Goal: Complete application form

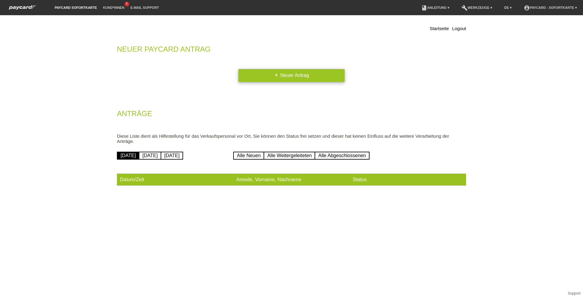
click at [285, 75] on link "add Neuer Antrag" at bounding box center [291, 75] width 106 height 13
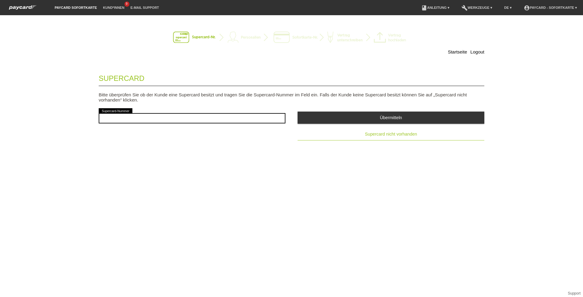
click at [356, 132] on button "Supercard nicht vorhanden" at bounding box center [391, 134] width 187 height 12
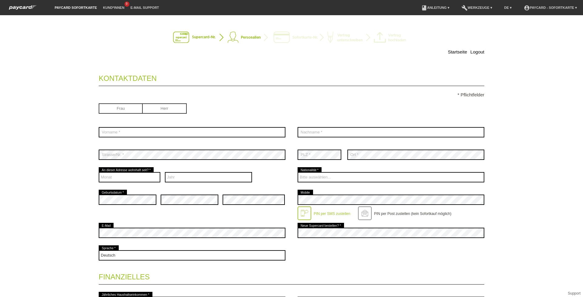
click at [104, 106] on input "radio" at bounding box center [121, 107] width 44 height 9
radio input "true"
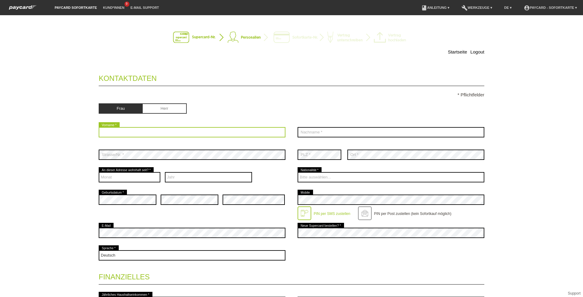
click at [114, 128] on input "text" at bounding box center [192, 132] width 187 height 10
type input "Ozalp"
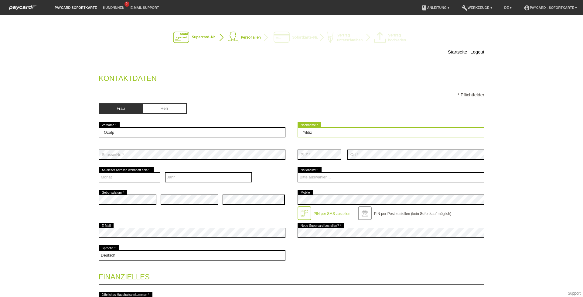
type input "Yildiz"
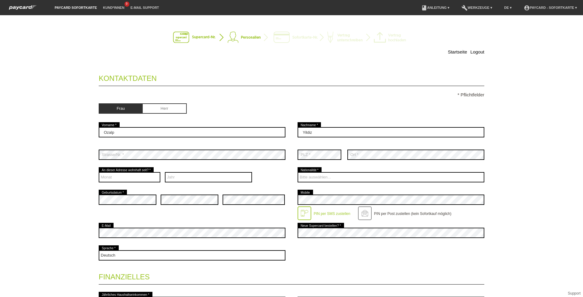
click at [107, 161] on div "error Strasse/Nr. *" at bounding box center [192, 154] width 187 height 22
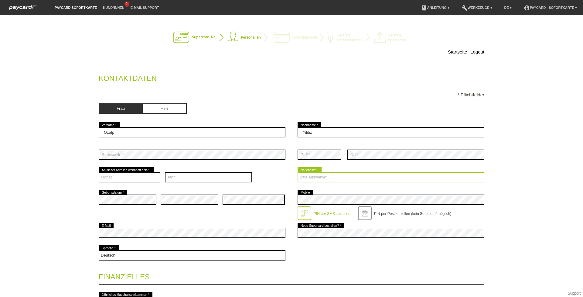
click at [372, 177] on select "Bitte auswählen... [GEOGRAPHIC_DATA] [GEOGRAPHIC_DATA] [GEOGRAPHIC_DATA] [GEOGR…" at bounding box center [391, 177] width 187 height 10
select select "TR"
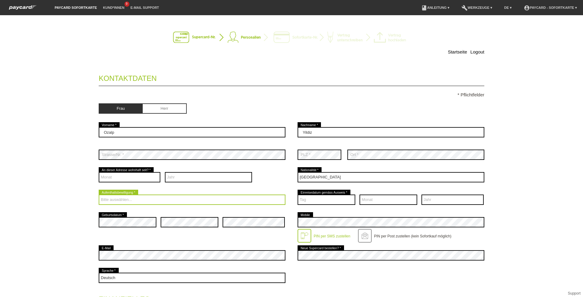
click at [181, 199] on select "Bitte auswählen... C B B - Flüchtlingsstatus Andere" at bounding box center [192, 199] width 187 height 10
select select "B"
click at [99, 194] on select "Bitte auswählen... C B B - Flüchtlingsstatus Andere" at bounding box center [192, 199] width 187 height 10
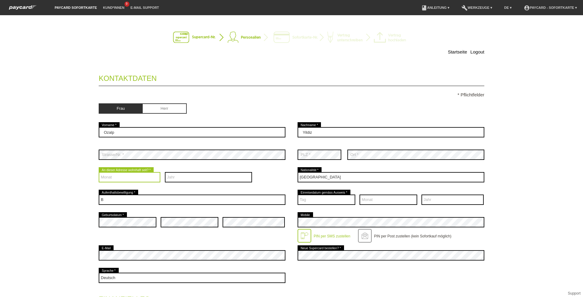
click at [116, 176] on select "Monat 01 02 03 04 05 06 07 08 09 10 11 12" at bounding box center [130, 177] width 62 height 10
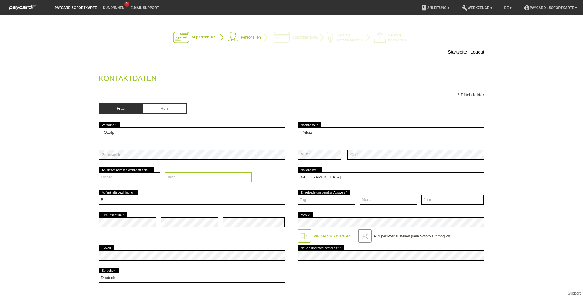
click at [170, 176] on select "Jahr 2025 2024 2023 2022 2021 2020 2019 2018 2017 2016" at bounding box center [208, 177] width 87 height 10
select select "2024"
click at [165, 172] on select "Jahr 2025 2024 2023 2022 2021 2020 2019 2018 2017 2016" at bounding box center [208, 177] width 87 height 10
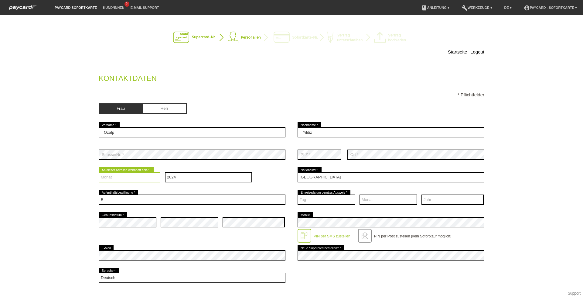
click at [128, 179] on select "Monat 01 02 03 04 05 06 07 08 09 10 11 12" at bounding box center [130, 177] width 62 height 10
select select "07"
click at [99, 172] on select "Monat 01 02 03 04 05 06 07 08 09 10 11 12" at bounding box center [130, 177] width 62 height 10
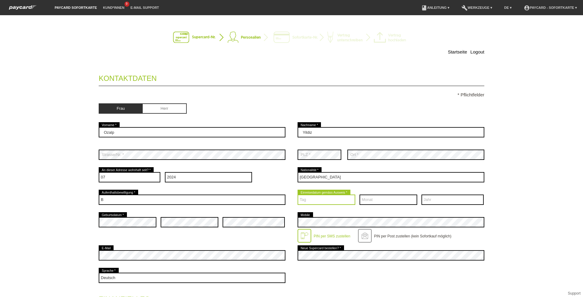
click at [339, 199] on select "Tag 01 02 03 04 05 06 07 08 09 10 11 12 13 14 15 16 17" at bounding box center [327, 199] width 58 height 10
select select "08"
click at [298, 194] on select "Tag 01 02 03 04 05 06 07 08 09 10 11 12 13 14 15 16 17" at bounding box center [327, 199] width 58 height 10
click at [376, 200] on select "Monat 01 02 03 04 05 06 07 08 09 10 11 12" at bounding box center [389, 199] width 58 height 10
select select "03"
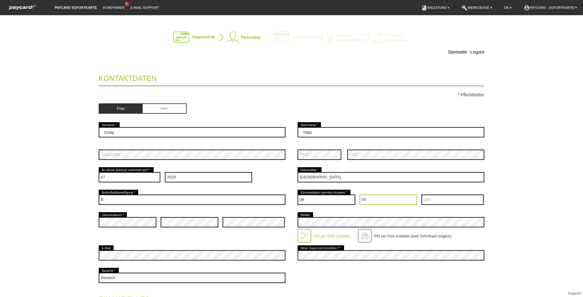
click at [360, 194] on select "Monat 01 02 03 04 05 06 07 08 09 10 11 12" at bounding box center [389, 199] width 58 height 10
click at [430, 199] on select "Jahr 2025 2024 2023 2022 2021 2020 2019 2018 2017 2016" at bounding box center [452, 199] width 62 height 10
select select "2024"
click at [421, 194] on select "Jahr 2025 2024 2023 2022 2021 2020 2019 2018 2017 2016" at bounding box center [452, 199] width 62 height 10
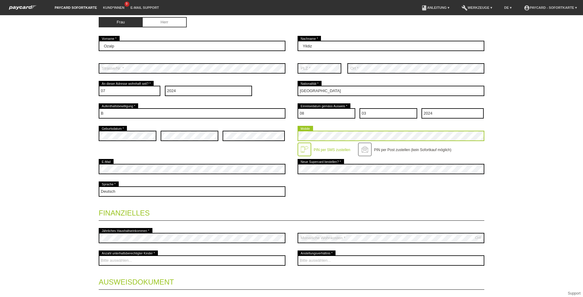
scroll to position [161, 0]
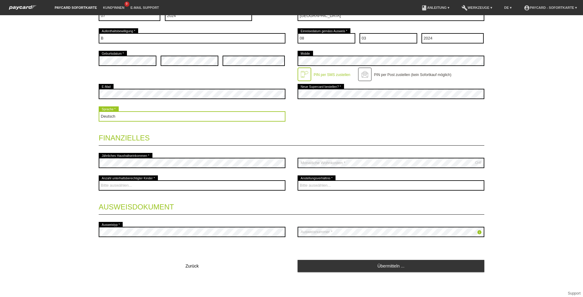
click at [156, 114] on select "Deutsch Français Italiano English" at bounding box center [192, 116] width 187 height 10
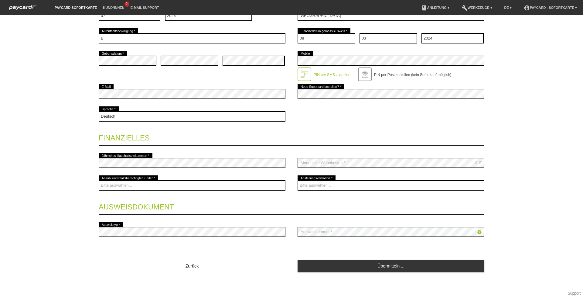
click at [185, 135] on legend "Finanzielles" at bounding box center [292, 137] width 386 height 18
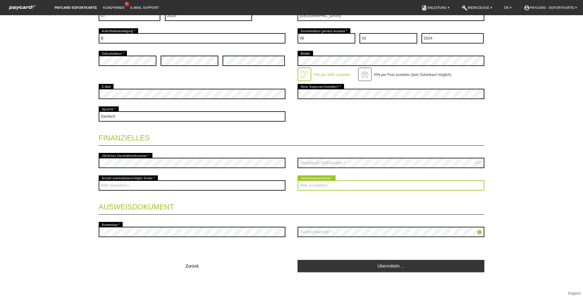
click at [320, 184] on select "Bitte auswählen... Unbefristet Befristet Lehrling/Student Pensioniert Nicht arb…" at bounding box center [391, 185] width 187 height 10
click at [318, 185] on select "Bitte auswählen... Unbefristet Befristet Lehrling/Student Pensioniert Nicht arb…" at bounding box center [391, 185] width 187 height 10
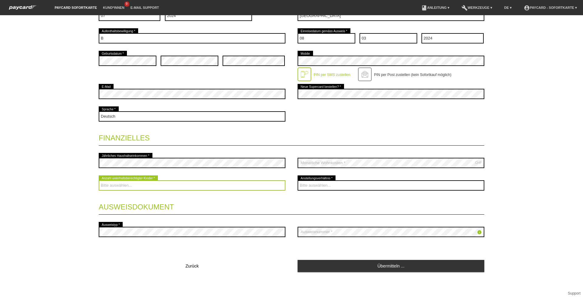
click at [223, 186] on select "Bitte auswählen... 0 1 2 3 4 5 6 7 8 9" at bounding box center [192, 185] width 187 height 10
select select "0"
click at [99, 180] on select "Bitte auswählen... 0 1 2 3 4 5 6 7 8 9" at bounding box center [192, 185] width 187 height 10
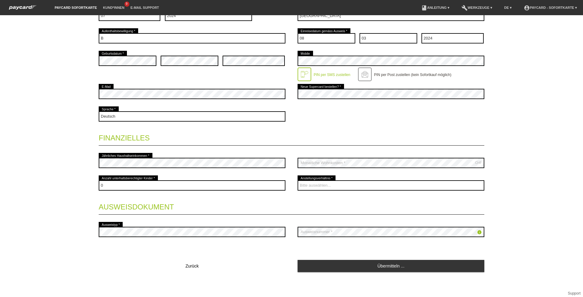
click at [353, 141] on legend "Finanzielles" at bounding box center [292, 137] width 386 height 18
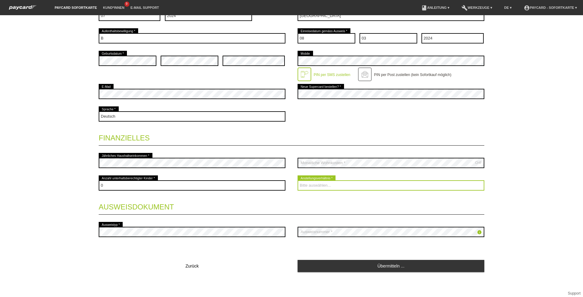
click at [329, 186] on select "Bitte auswählen... Unbefristet Befristet Lehrling/Student Pensioniert Nicht arb…" at bounding box center [391, 185] width 187 height 10
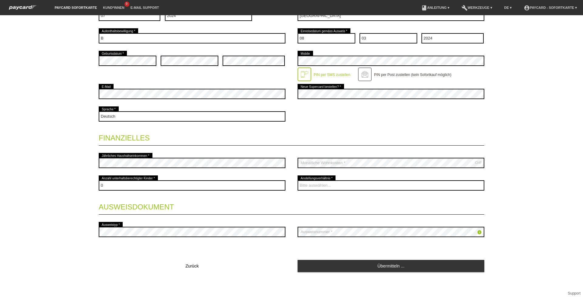
click at [343, 145] on legend "Finanzielles" at bounding box center [292, 137] width 386 height 18
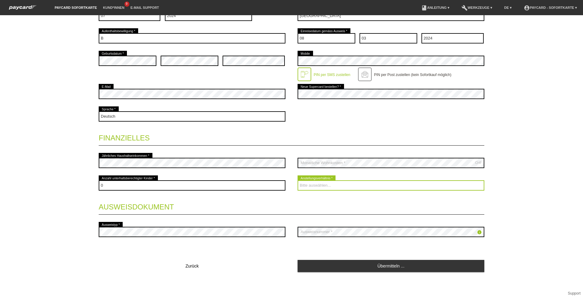
click at [355, 186] on select "Bitte auswählen... Unbefristet Befristet Lehrling/Student Pensioniert Nicht arb…" at bounding box center [391, 185] width 187 height 10
select select "UNLIMITED"
click at [298, 180] on select "Bitte auswählen... Unbefristet Befristet Lehrling/Student Pensioniert Nicht arb…" at bounding box center [391, 185] width 187 height 10
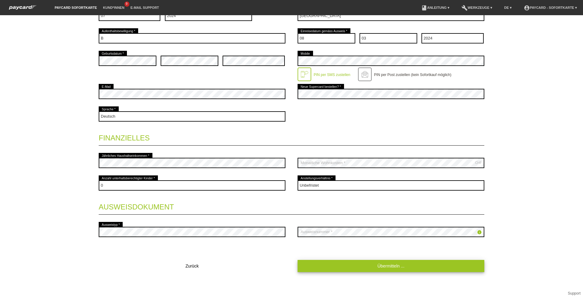
click at [379, 269] on link "Übermitteln ..." at bounding box center [391, 266] width 187 height 12
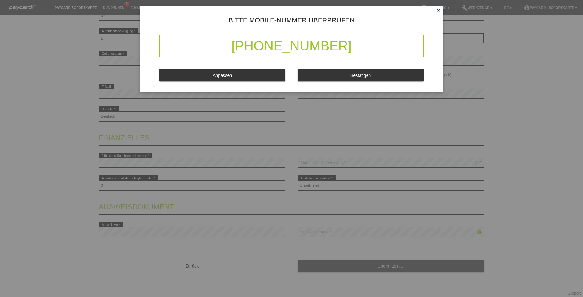
drag, startPoint x: 224, startPoint y: 46, endPoint x: 354, endPoint y: 41, distance: 130.1
click at [354, 41] on div "[PHONE_NUMBER]" at bounding box center [291, 46] width 264 height 22
click at [343, 70] on button "Bestätigen" at bounding box center [361, 75] width 126 height 12
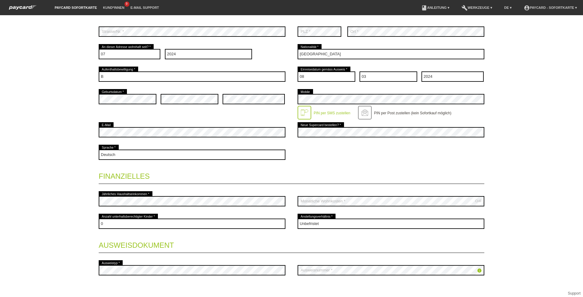
scroll to position [174, 0]
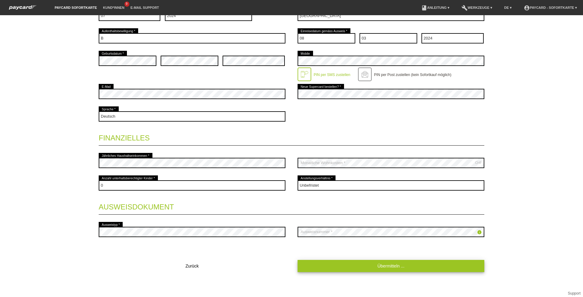
click at [389, 266] on link "Übermitteln ..." at bounding box center [391, 266] width 187 height 12
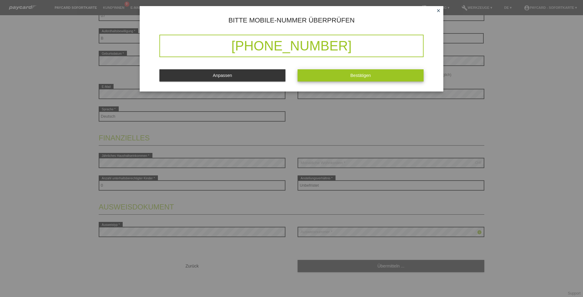
click at [366, 79] on button "Bestätigen" at bounding box center [361, 75] width 126 height 12
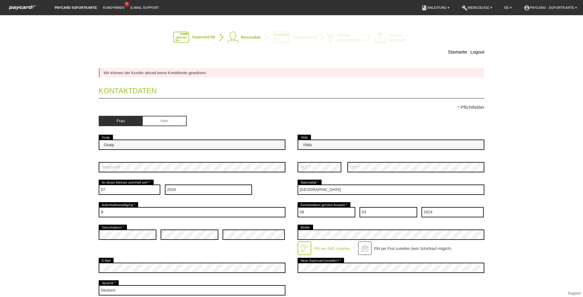
scroll to position [0, 0]
drag, startPoint x: 99, startPoint y: 72, endPoint x: 223, endPoint y: 73, distance: 123.3
click at [223, 73] on div "Wir können der Kundin aktuell keine Kreditlimite gewähren." at bounding box center [292, 72] width 386 height 9
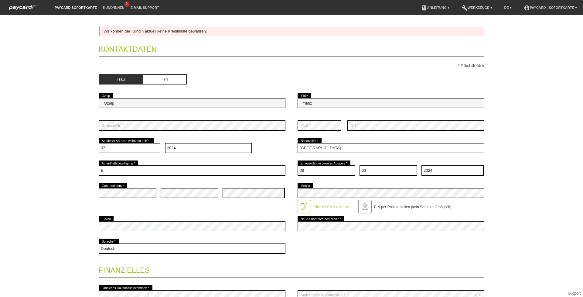
drag, startPoint x: 0, startPoint y: 256, endPoint x: 66, endPoint y: 46, distance: 220.8
click at [26, 66] on div "Startseite Logout Wir können der [PERSON_NAME] aktuell keine Kreditlimite gewäh…" at bounding box center [291, 155] width 583 height 281
click at [223, 22] on div "Startseite Logout Wir können der [PERSON_NAME] aktuell keine Kreditlimite gewäh…" at bounding box center [291, 201] width 425 height 443
